Goal: Task Accomplishment & Management: Complete application form

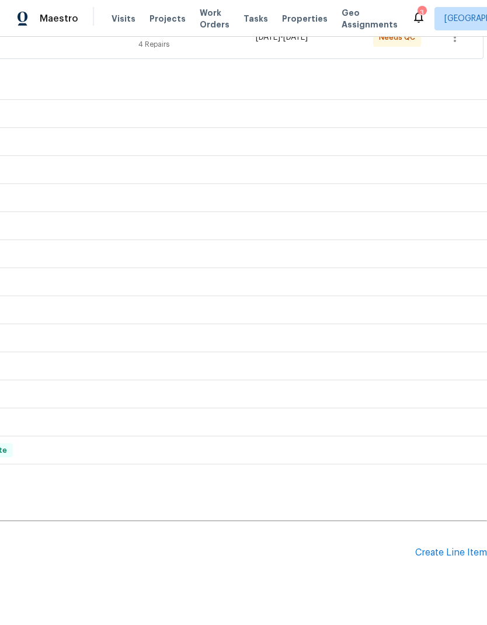
scroll to position [244, 173]
click at [451, 551] on div "Create Line Item" at bounding box center [452, 554] width 72 height 11
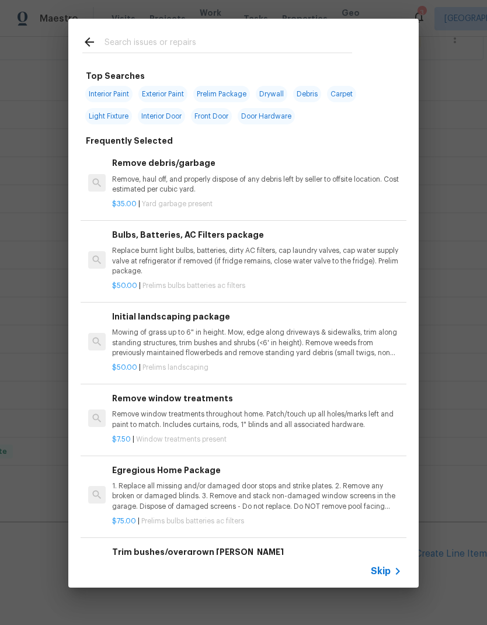
click at [120, 50] on input "text" at bounding box center [229, 44] width 248 height 18
type input "Hvac"
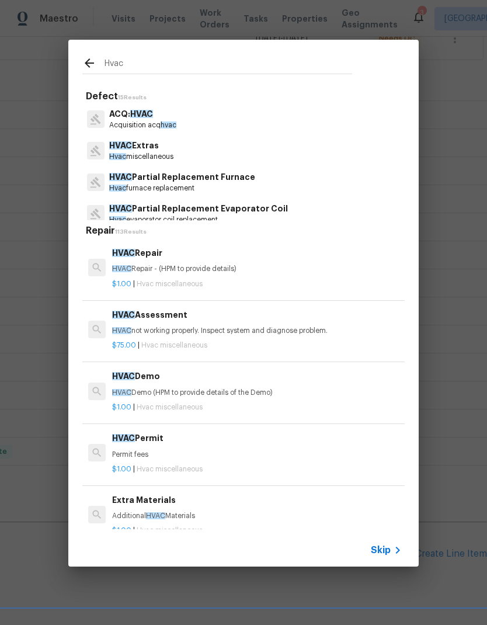
click at [165, 144] on p "HVAC Extras" at bounding box center [141, 146] width 64 height 12
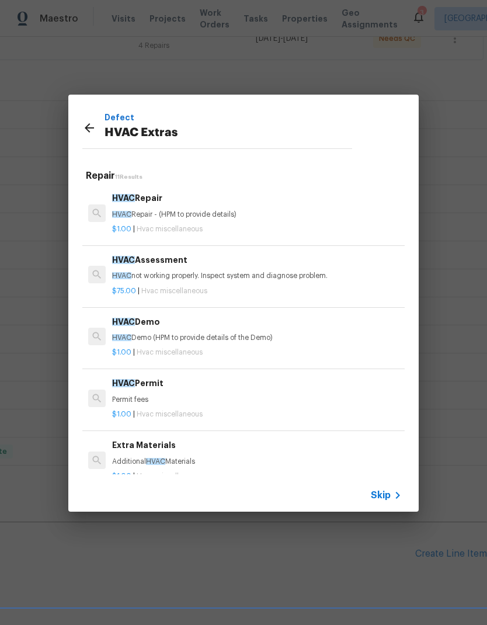
click at [229, 255] on h6 "HVAC Assessment" at bounding box center [257, 260] width 290 height 13
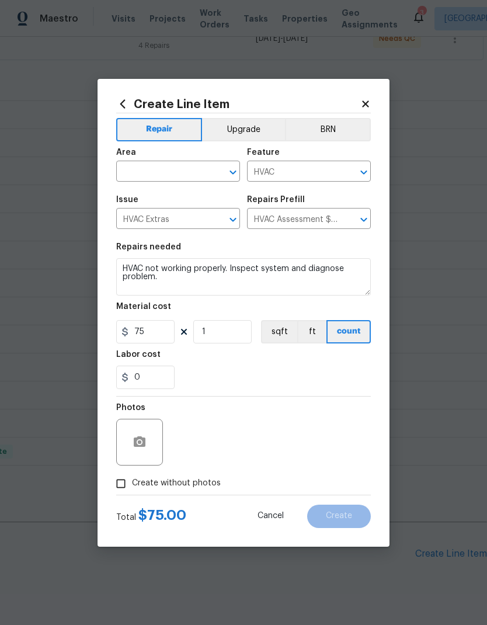
click at [173, 168] on input "text" at bounding box center [161, 173] width 91 height 18
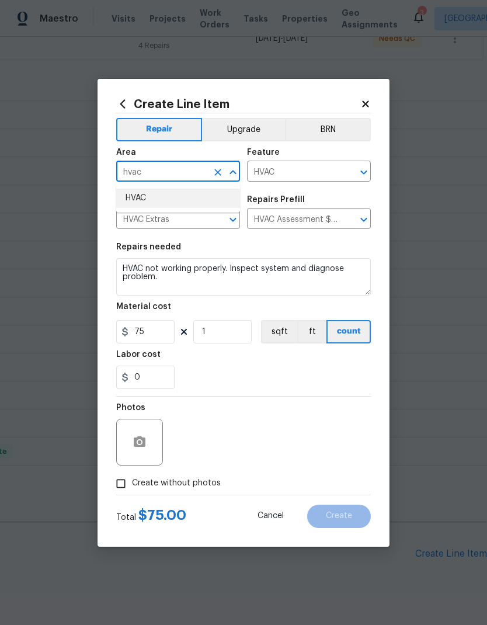
click at [175, 196] on li "HVAC" at bounding box center [178, 198] width 124 height 19
type input "HVAC"
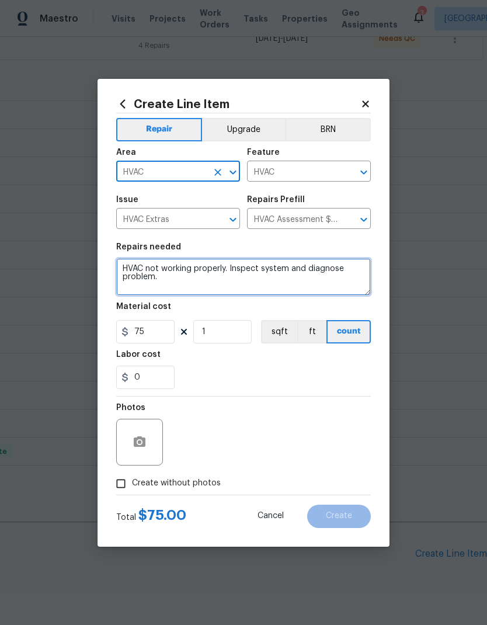
click at [125, 267] on textarea "HVAC not working properly. Inspect system and diagnose problem." at bounding box center [243, 276] width 255 height 37
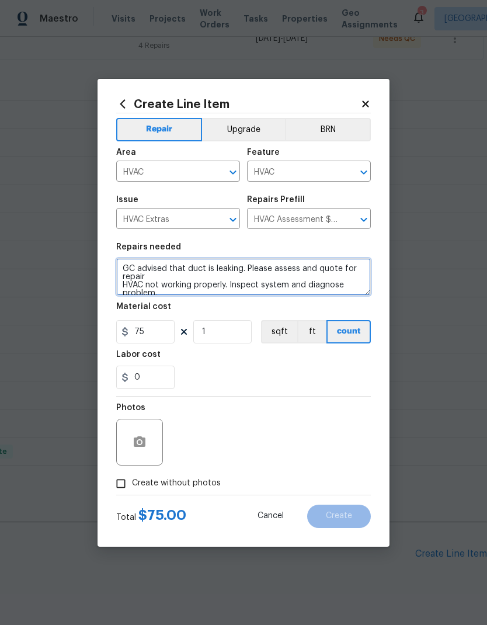
type textarea "GC advised that duct is leaking. Please assess and quote for repair HVAC not wo…"
click at [121, 487] on input "Create without photos" at bounding box center [121, 484] width 22 height 22
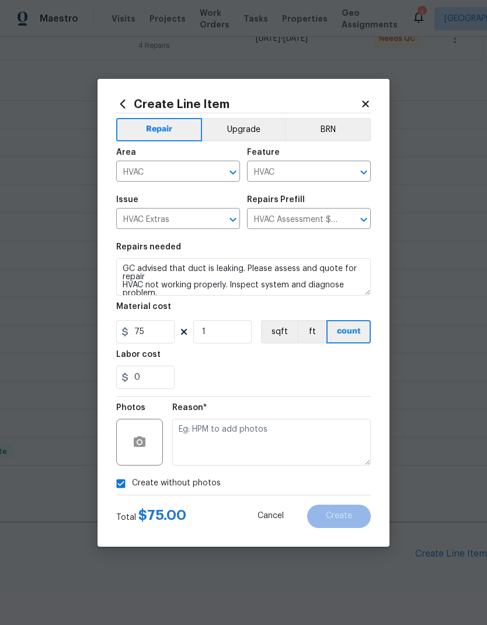
click at [123, 479] on input "Create without photos" at bounding box center [121, 484] width 22 height 22
checkbox input "false"
click at [141, 435] on button "button" at bounding box center [140, 442] width 28 height 28
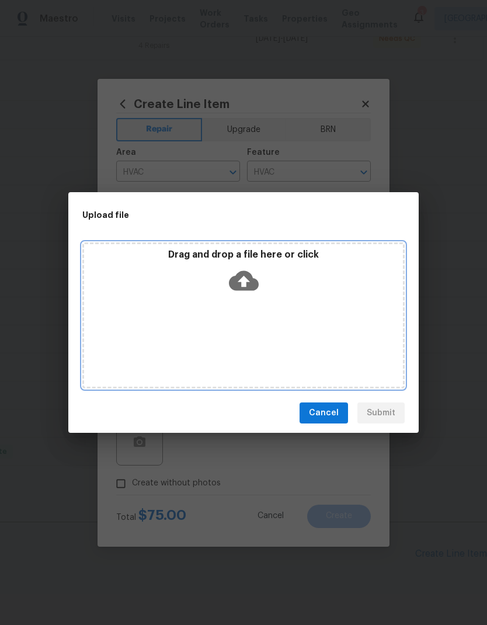
click at [252, 273] on icon at bounding box center [244, 281] width 30 height 30
